Goal: Information Seeking & Learning: Learn about a topic

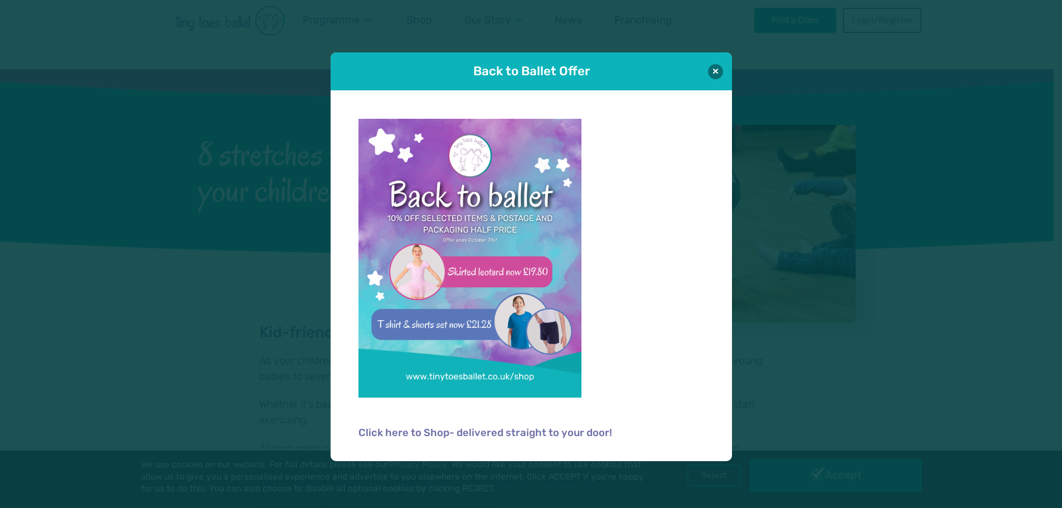
scroll to position [725, 0]
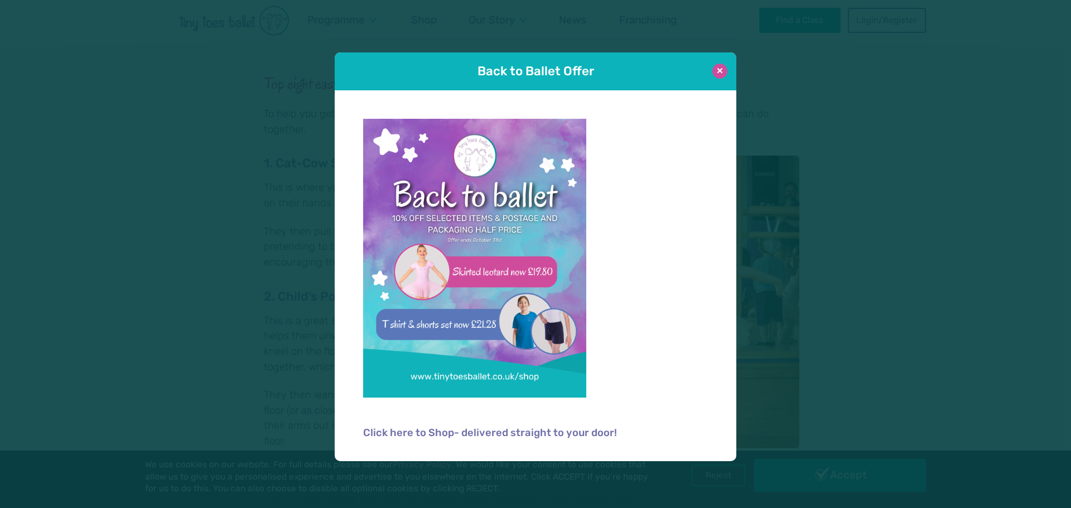
click at [718, 75] on button at bounding box center [719, 71] width 15 height 15
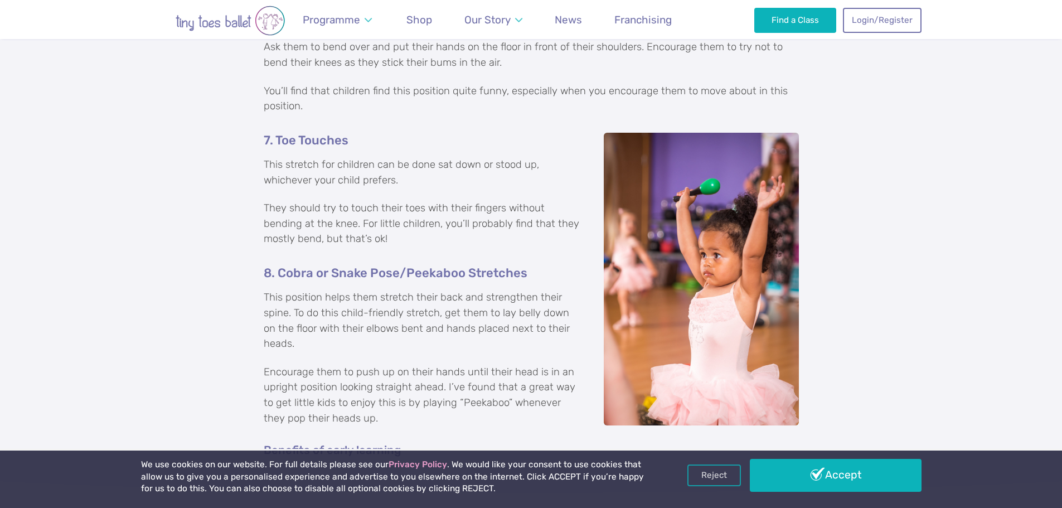
scroll to position [1673, 0]
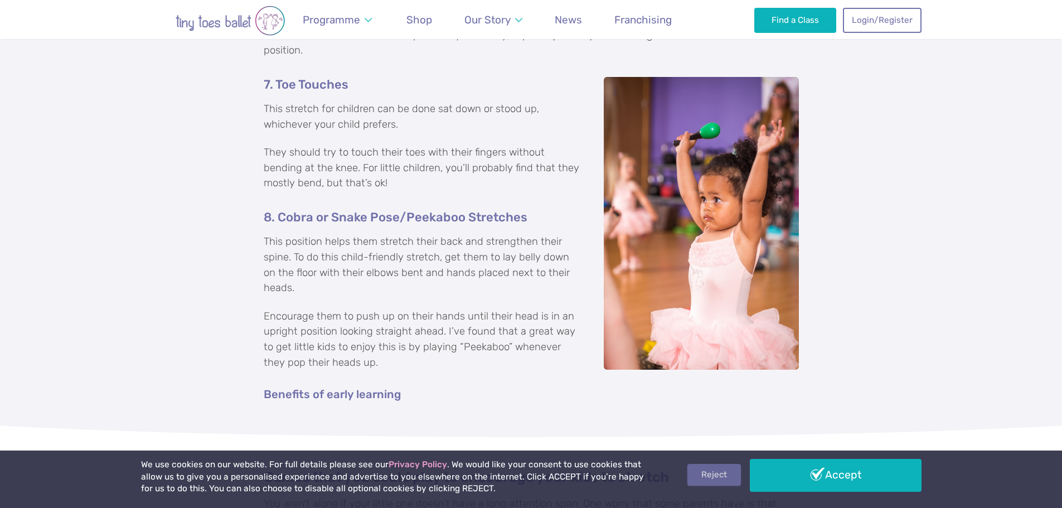
click at [736, 475] on link "Reject" at bounding box center [715, 474] width 54 height 21
